Goal: Transaction & Acquisition: Register for event/course

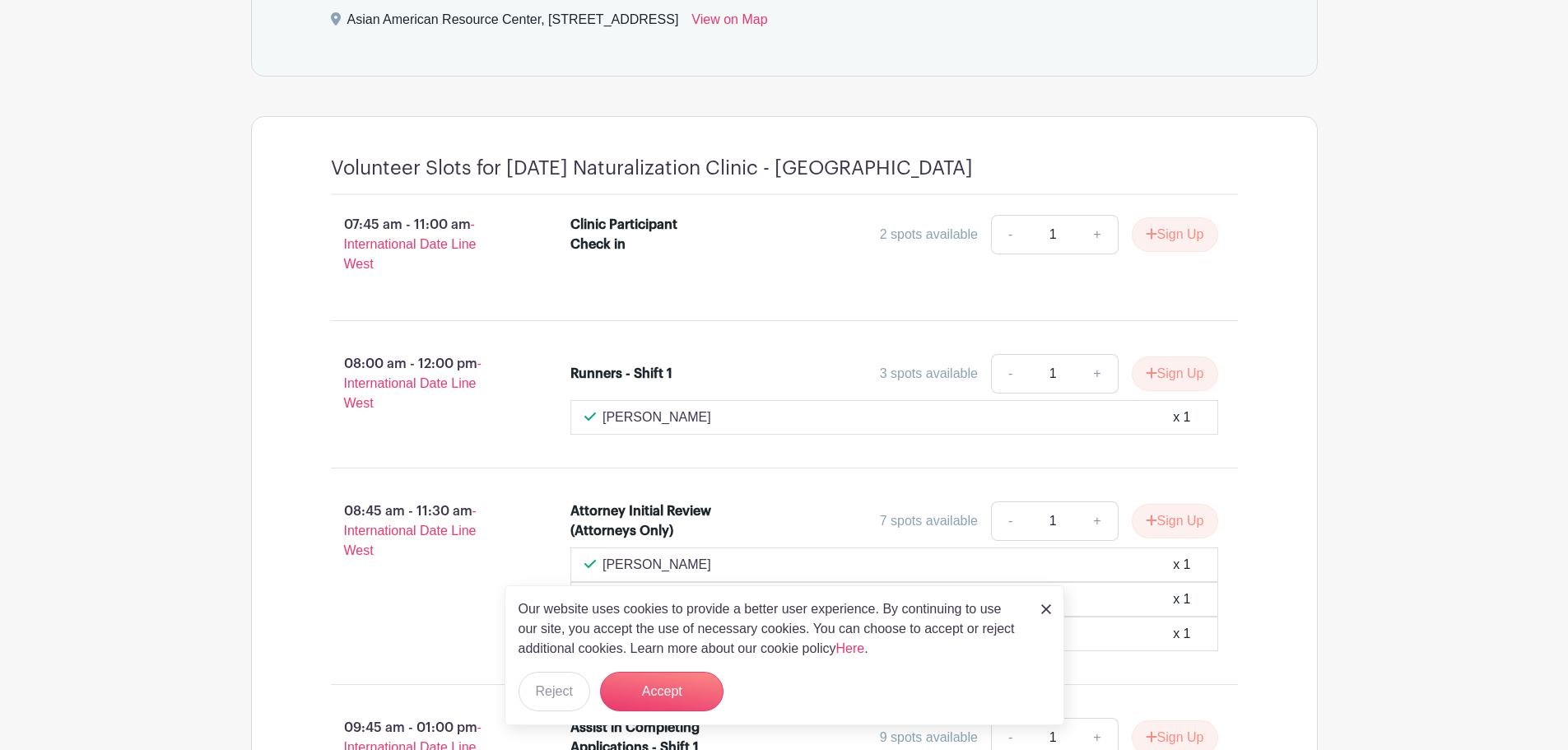
scroll to position [741, 0]
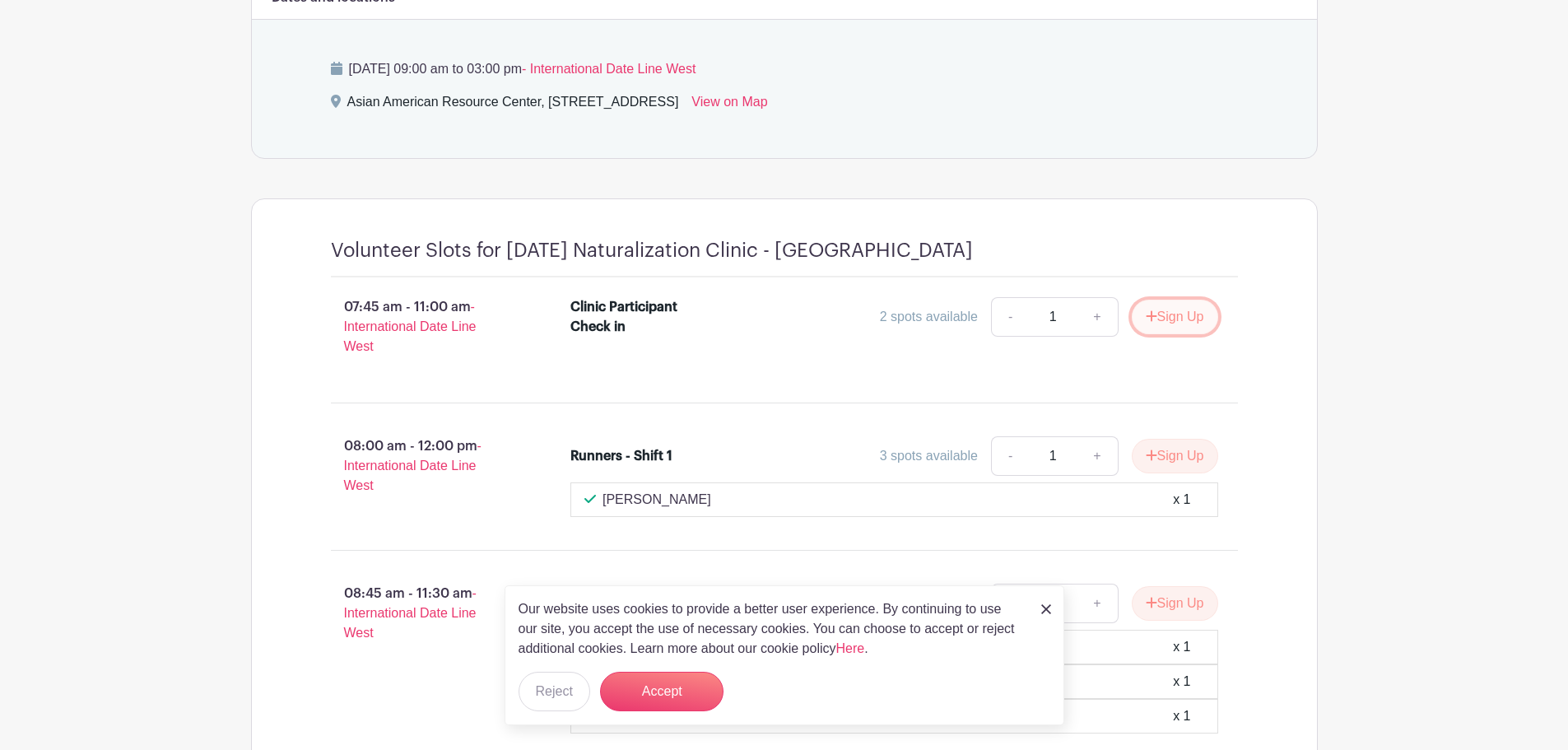
click at [1151, 324] on button "Sign Up" at bounding box center [1175, 316] width 86 height 34
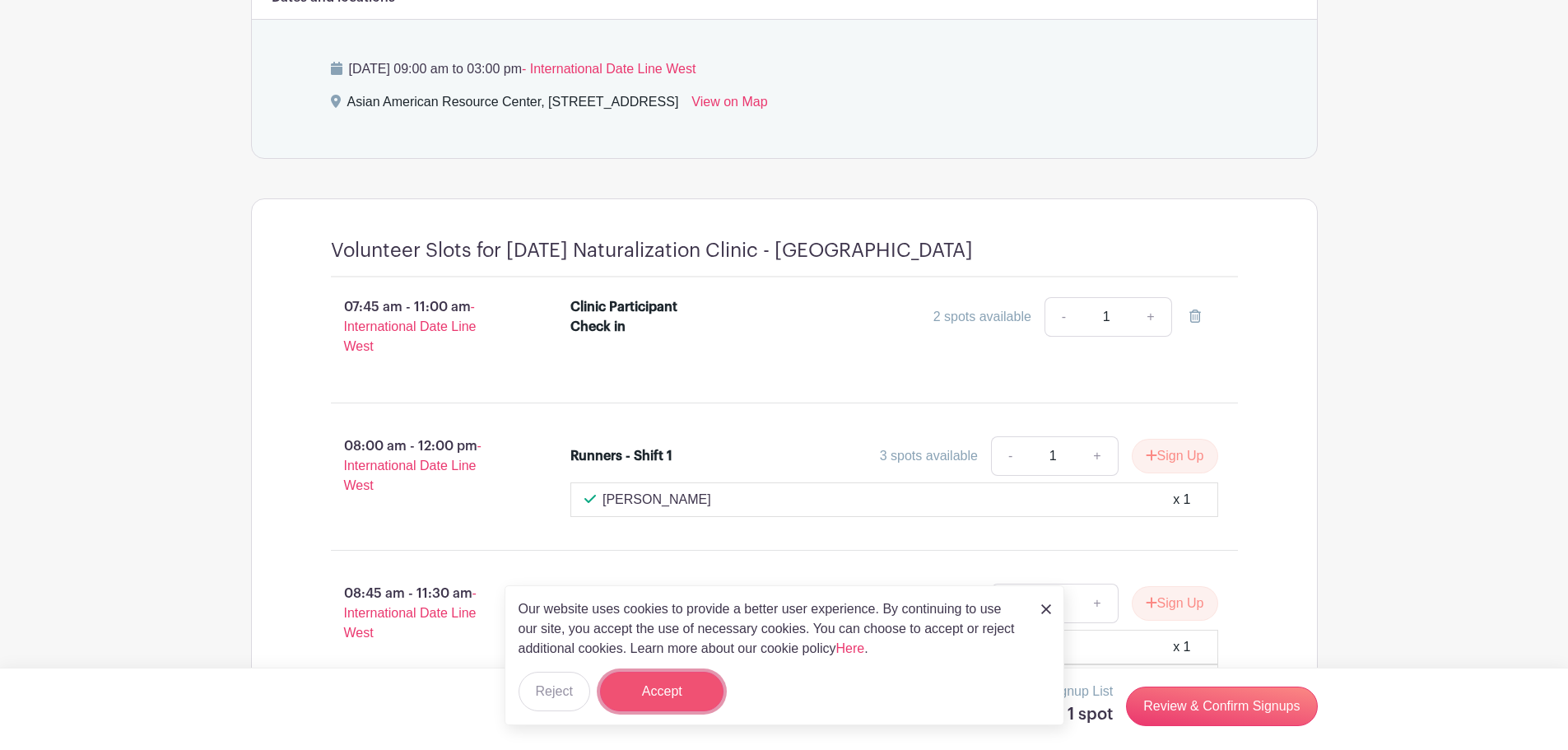
click at [665, 697] on button "Accept" at bounding box center [662, 691] width 124 height 39
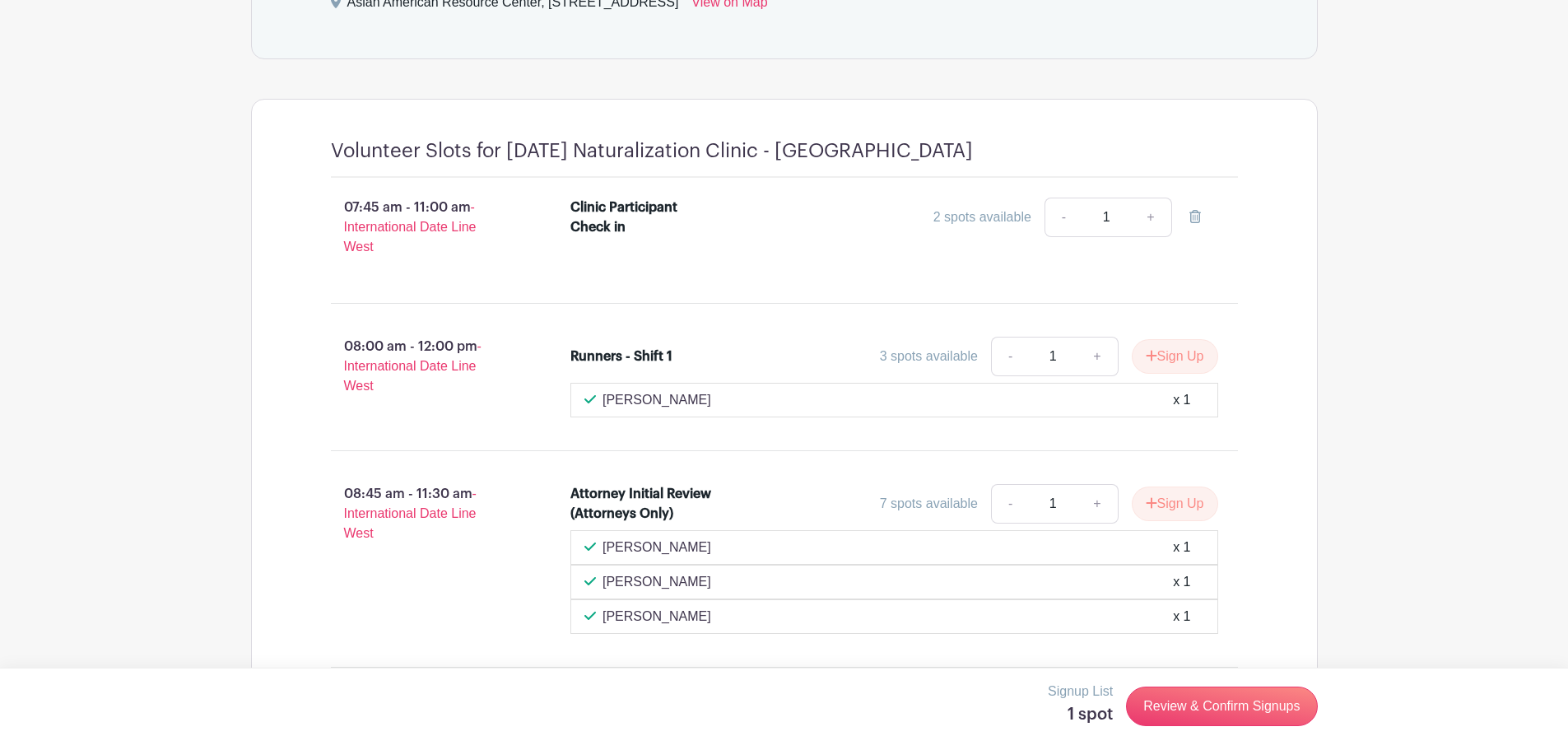
scroll to position [824, 0]
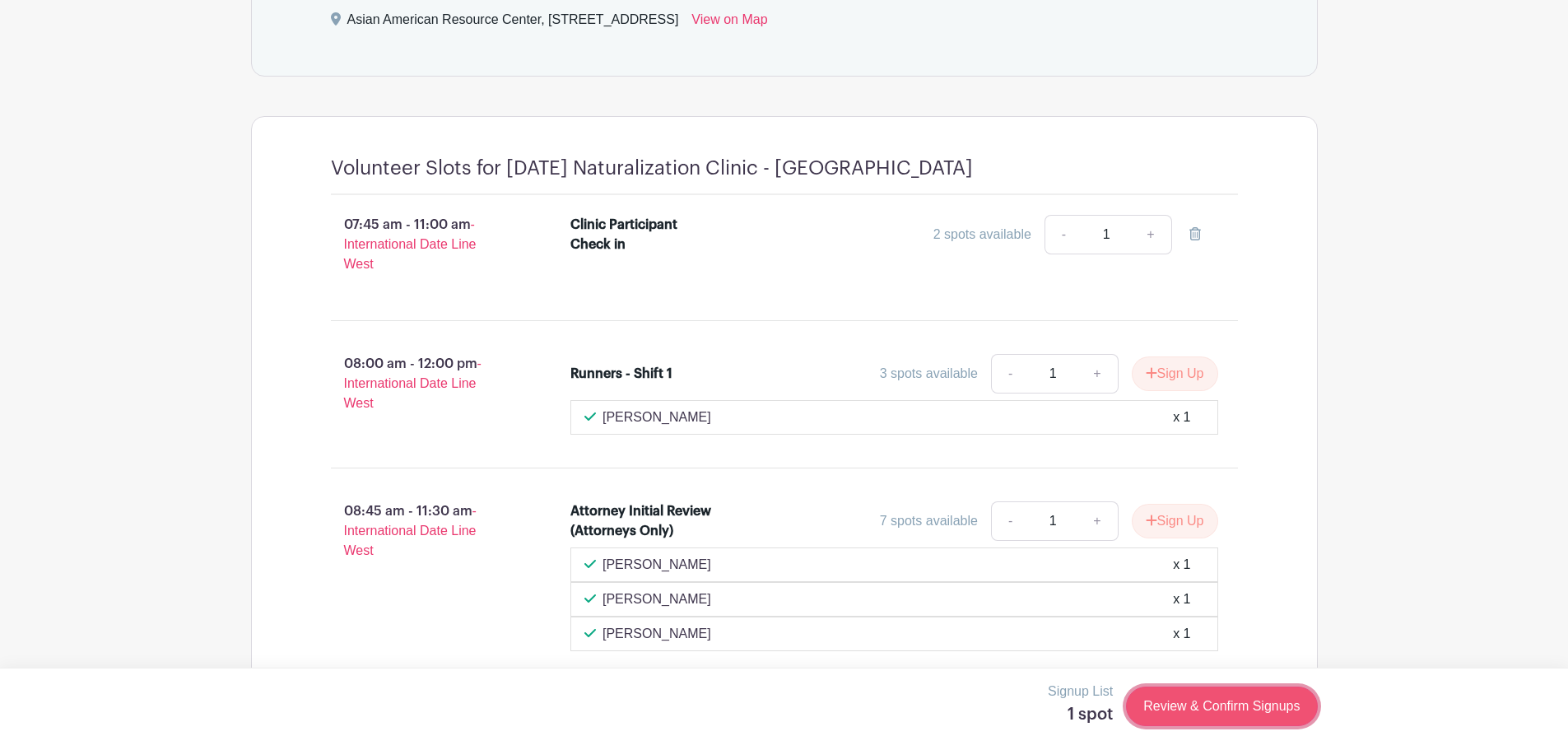
click at [1223, 713] on link "Review & Confirm Signups" at bounding box center [1222, 707] width 191 height 39
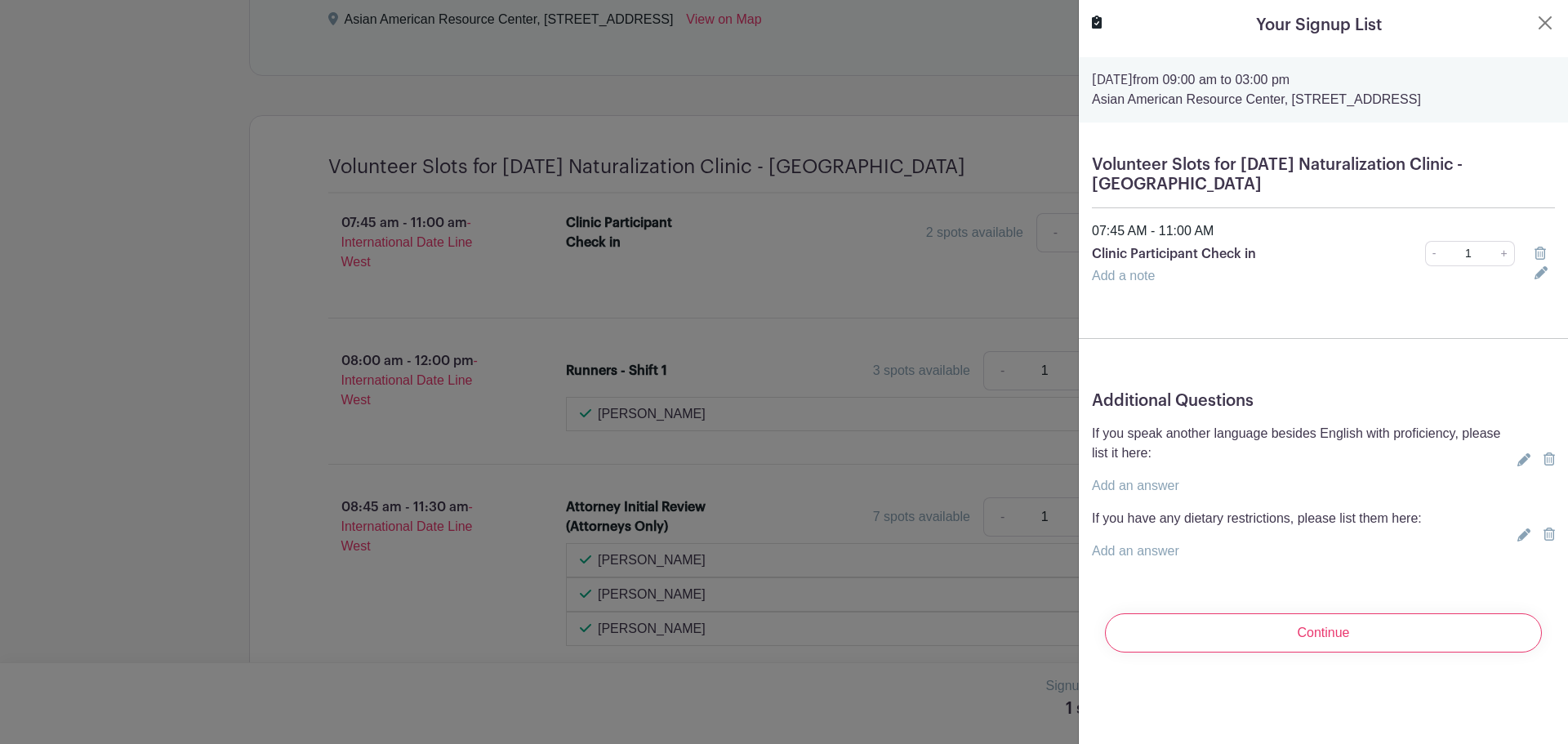
click at [1144, 484] on link "Add an answer" at bounding box center [1136, 486] width 88 height 14
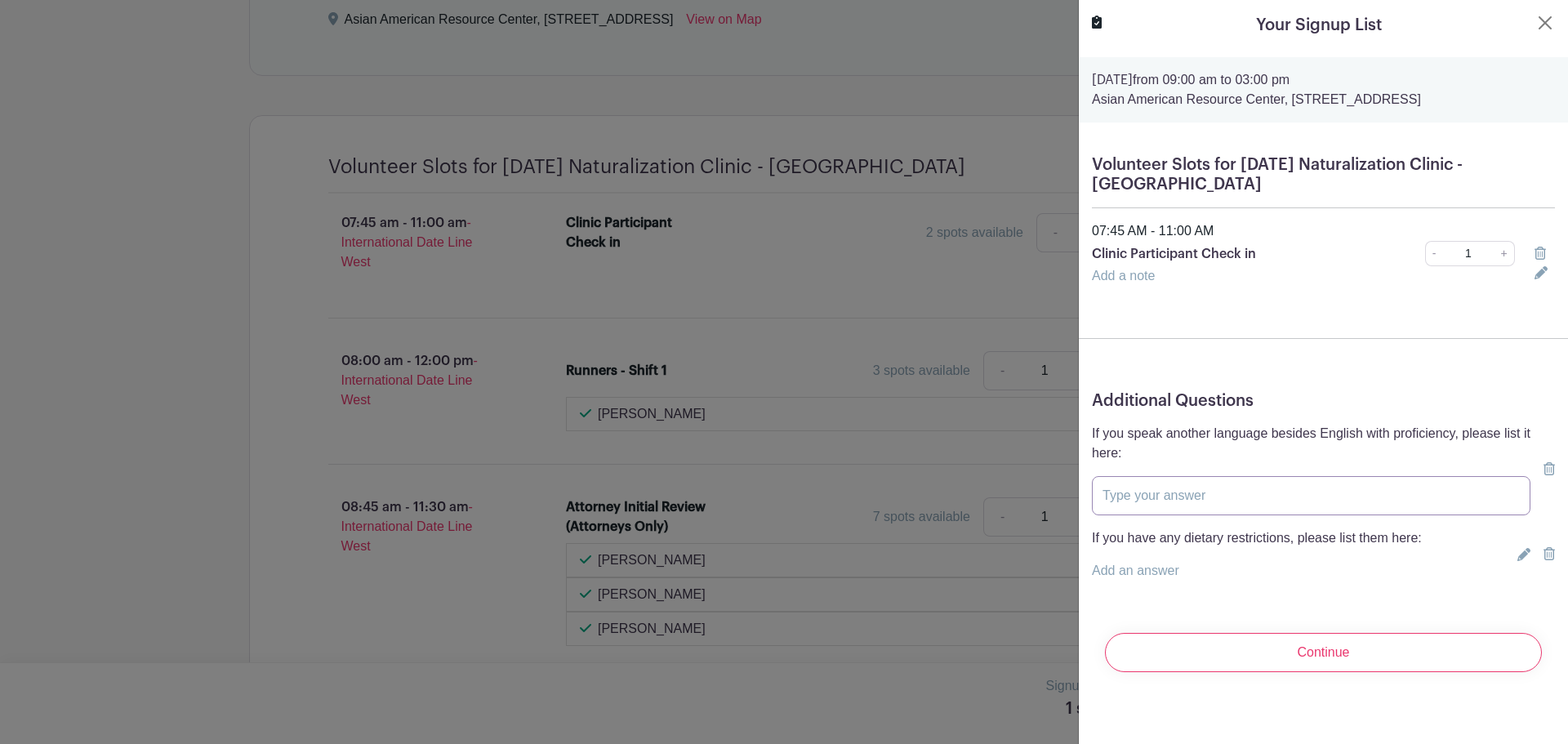
click at [1155, 501] on input "text" at bounding box center [1311, 496] width 438 height 39
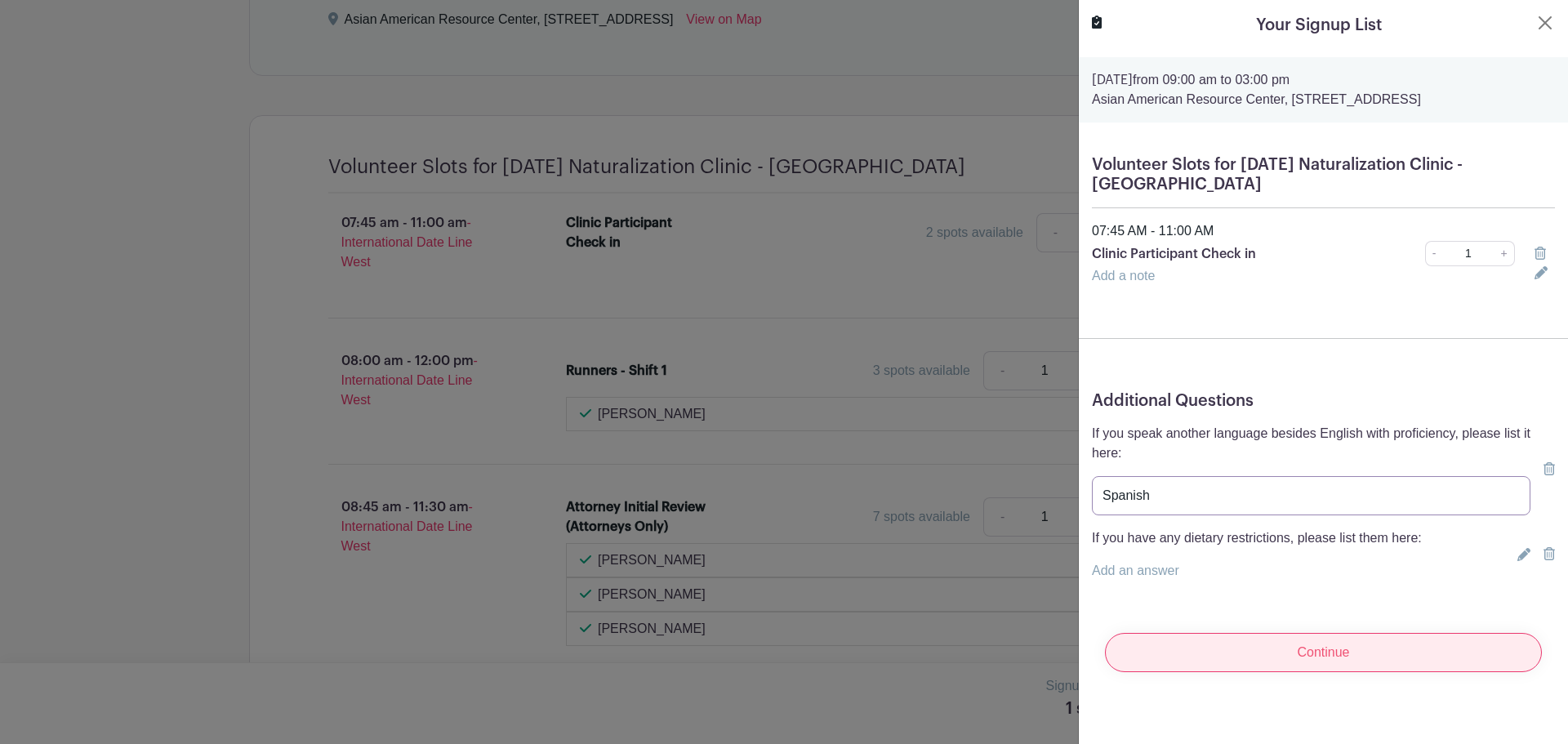
type input "Spanish"
click at [1322, 656] on input "Continue" at bounding box center [1323, 652] width 437 height 39
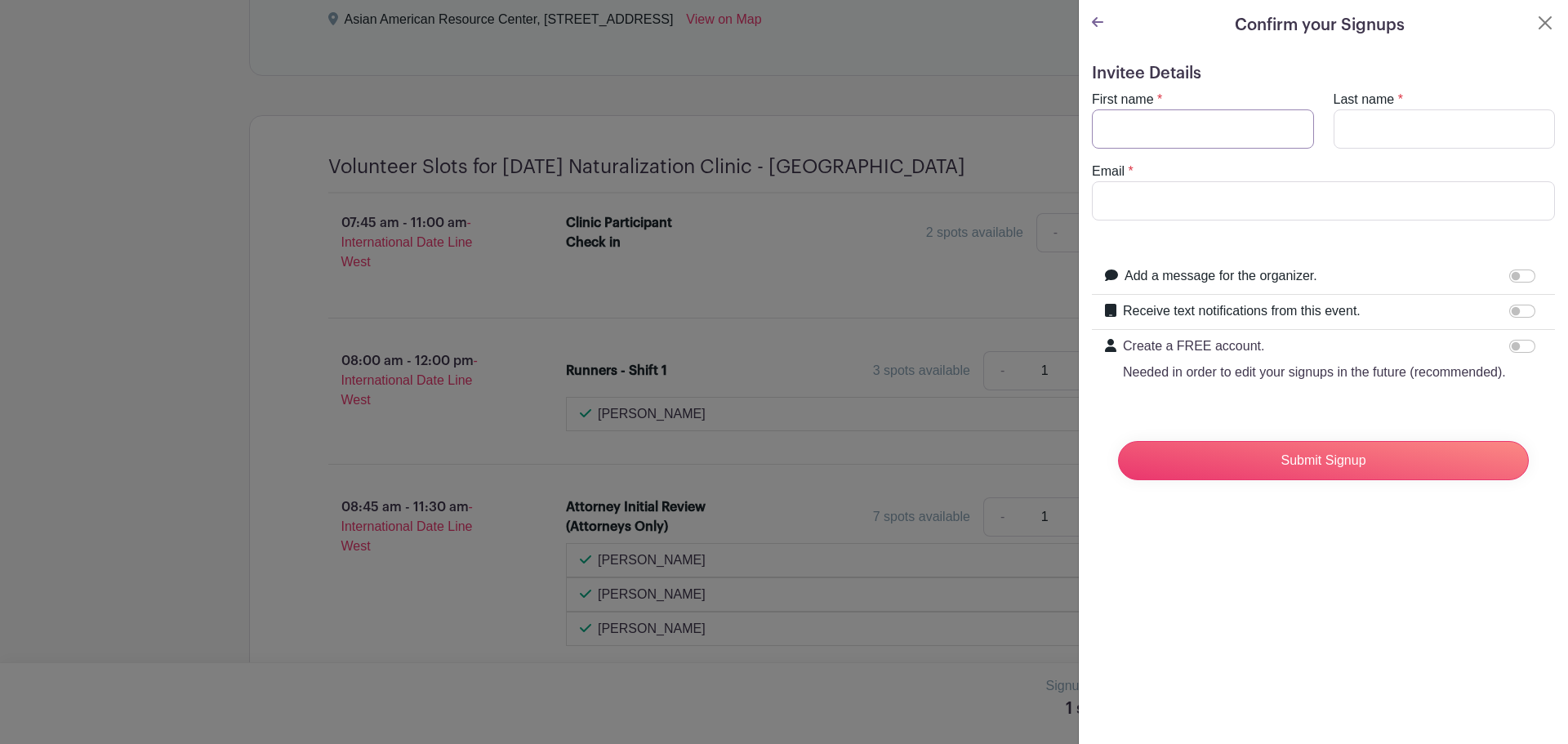
click at [1198, 128] on input "First name" at bounding box center [1203, 129] width 222 height 39
type input "[PERSON_NAME]"
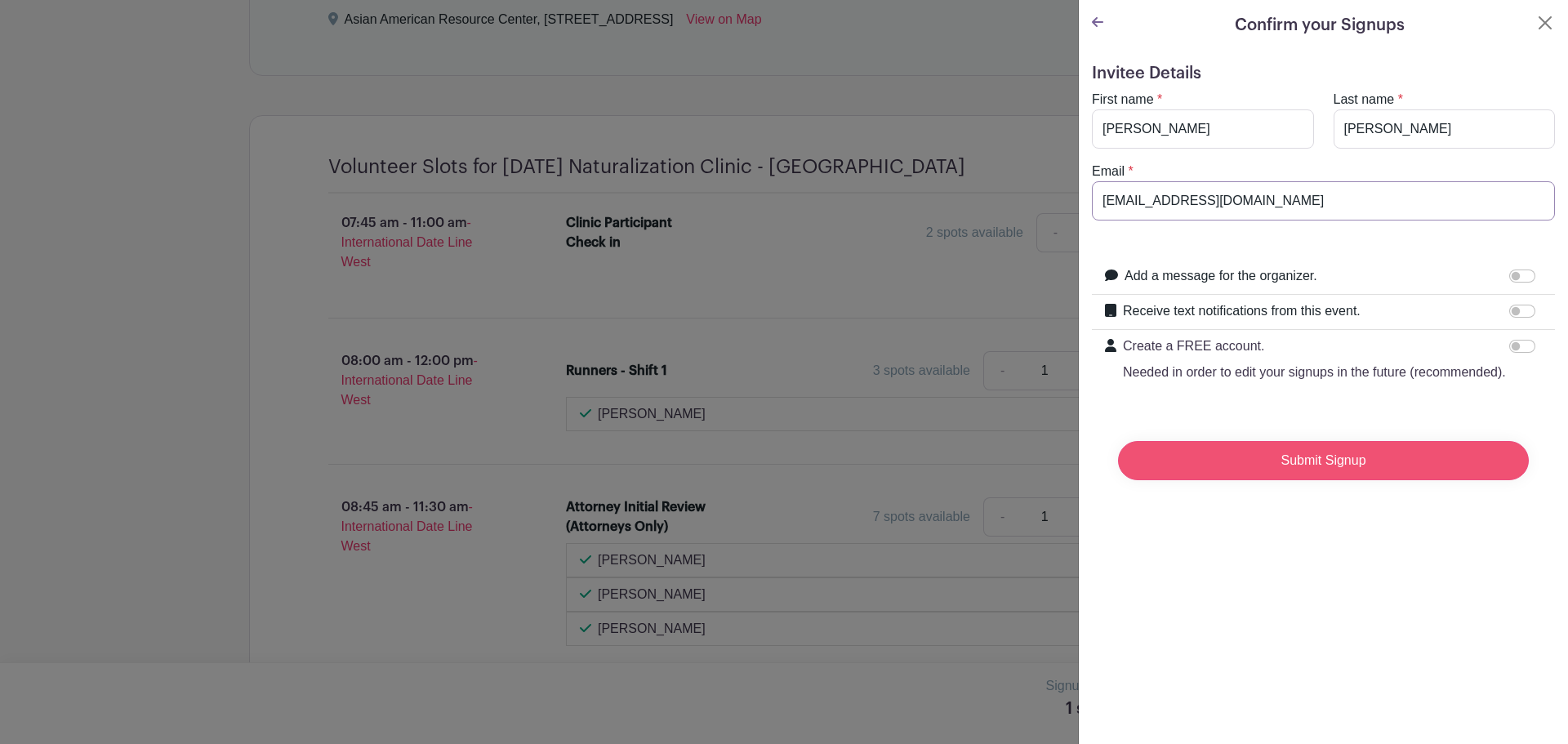
type input "[EMAIL_ADDRESS][DOMAIN_NAME]"
click at [1327, 477] on input "Submit Signup" at bounding box center [1323, 461] width 411 height 39
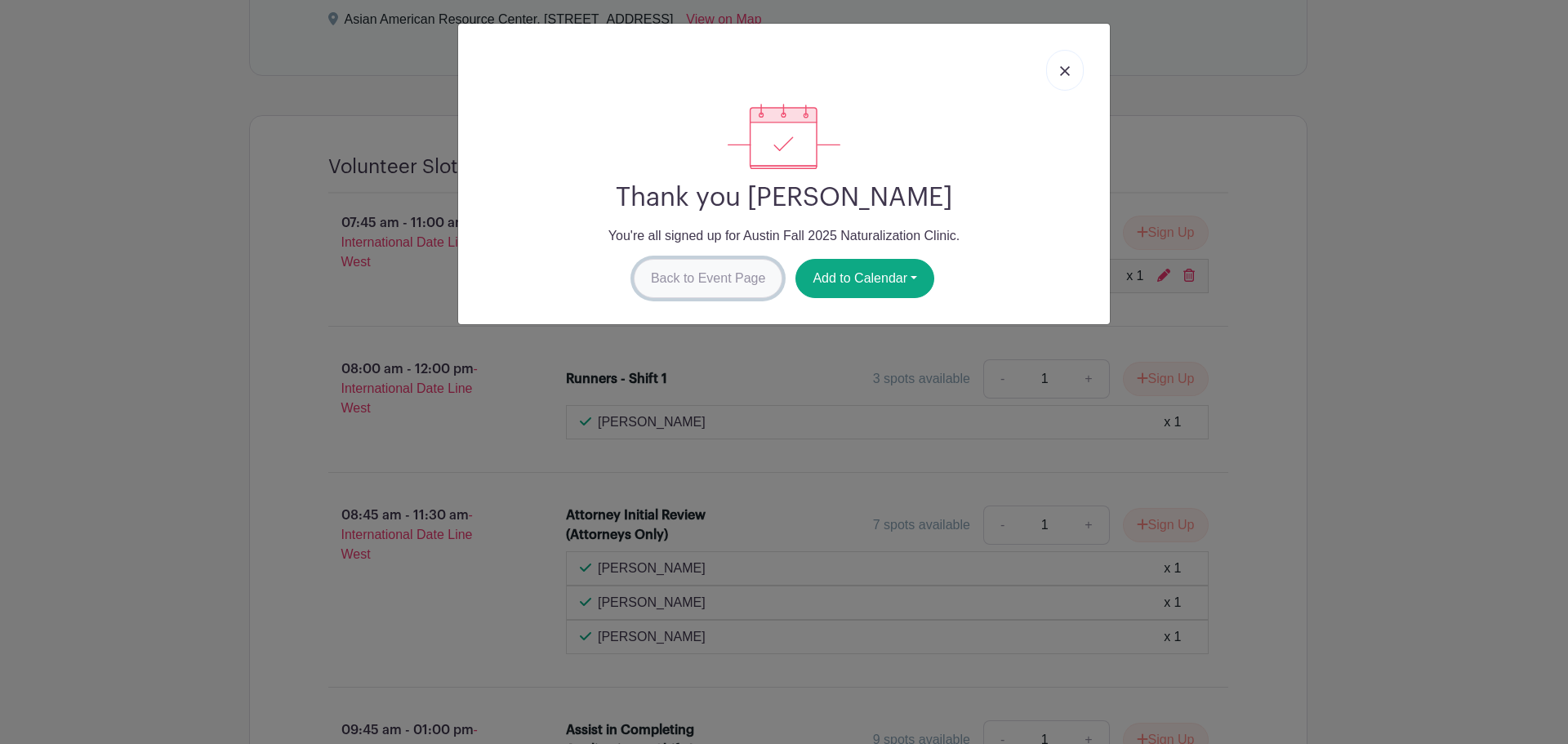
click at [700, 282] on link "Back to Event Page" at bounding box center [709, 279] width 150 height 39
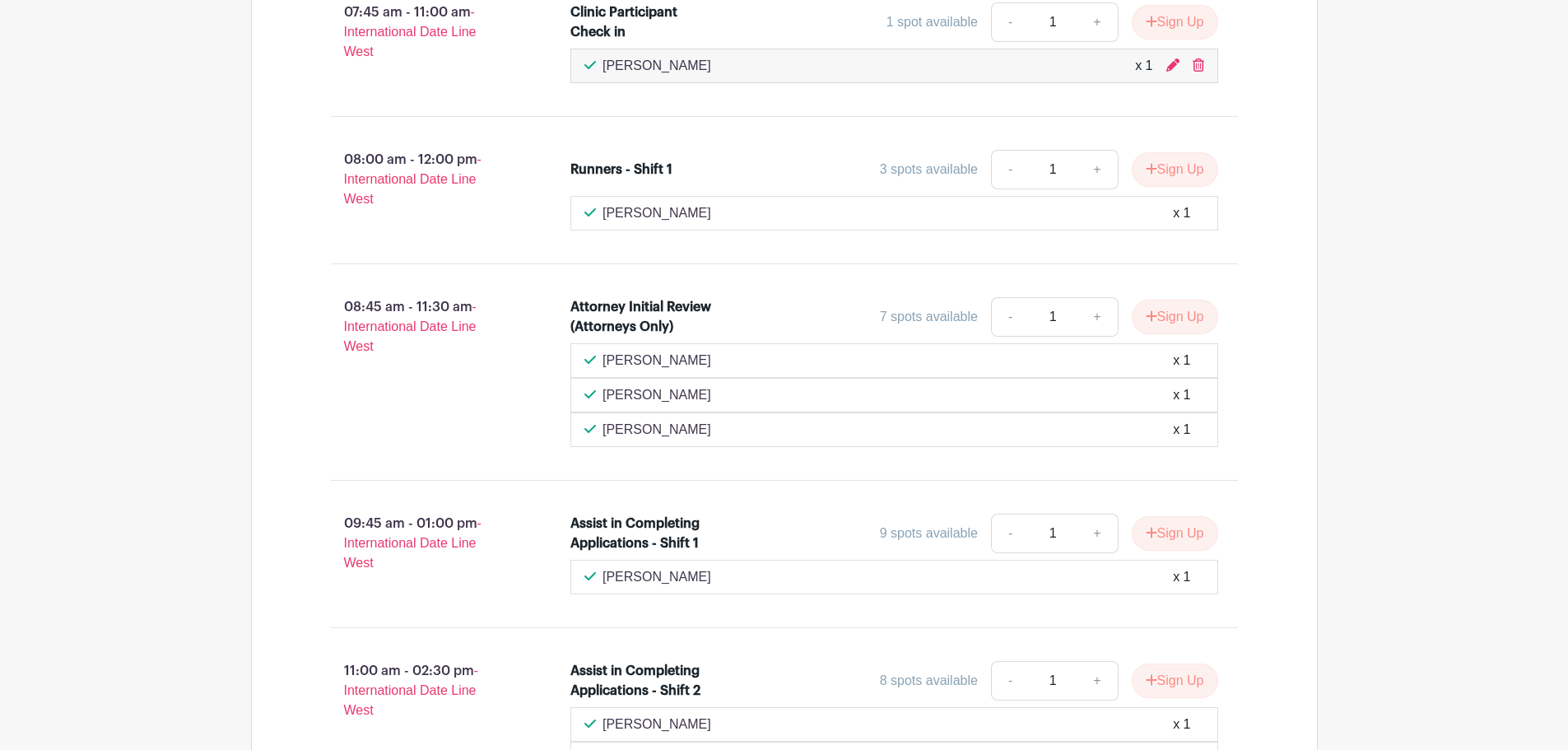
scroll to position [866, 0]
